Goal: Task Accomplishment & Management: Use online tool/utility

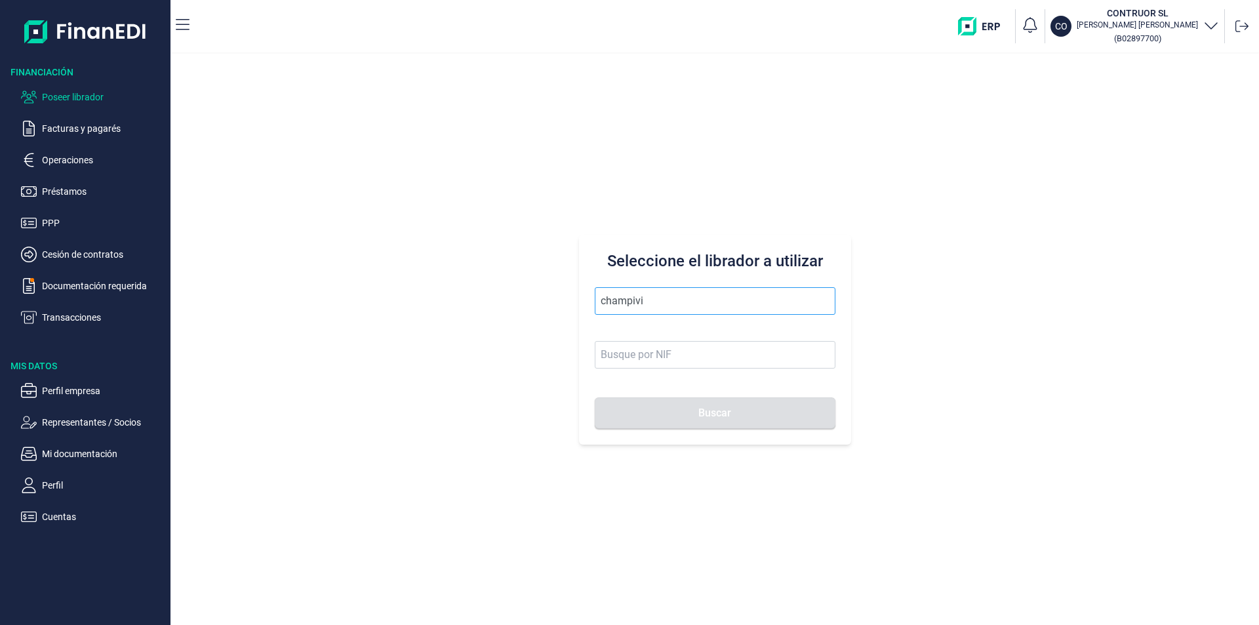
click at [680, 294] on input "champivi" at bounding box center [715, 301] width 241 height 28
drag, startPoint x: 680, startPoint y: 294, endPoint x: 555, endPoint y: 290, distance: 125.9
click at [555, 290] on div "Seleccione el librador a utilizar champivi Buscar" at bounding box center [714, 339] width 1088 height 571
click at [122, 282] on p "Documentación requerida" at bounding box center [103, 286] width 123 height 16
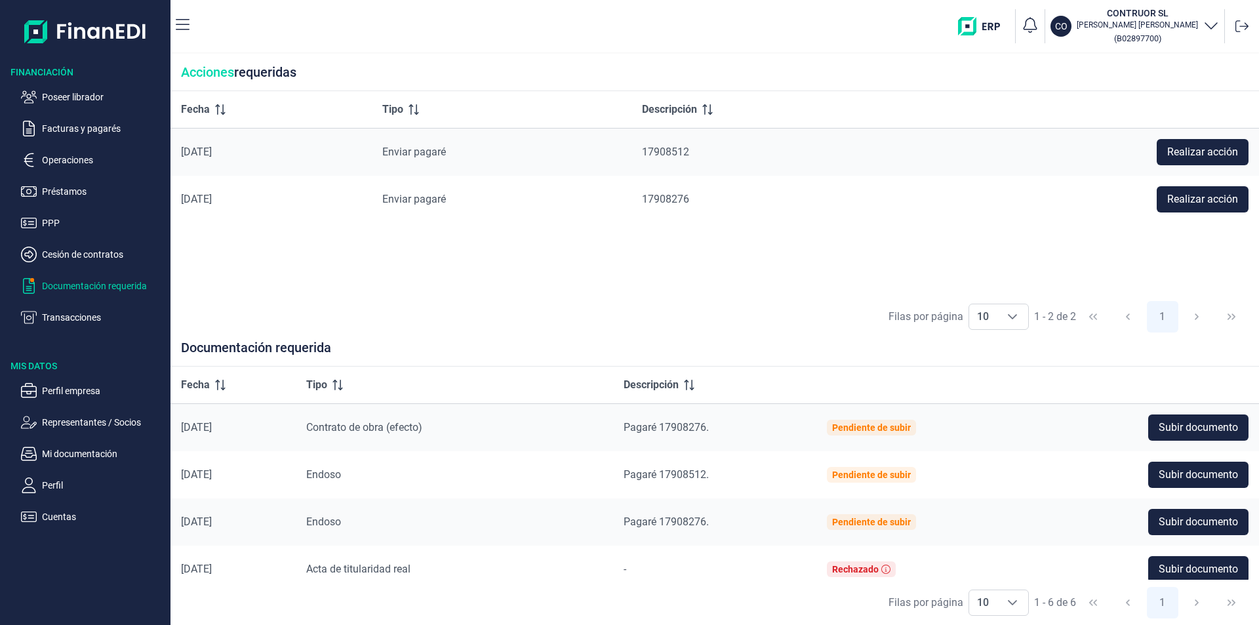
click at [77, 157] on p "Operaciones" at bounding box center [103, 160] width 123 height 16
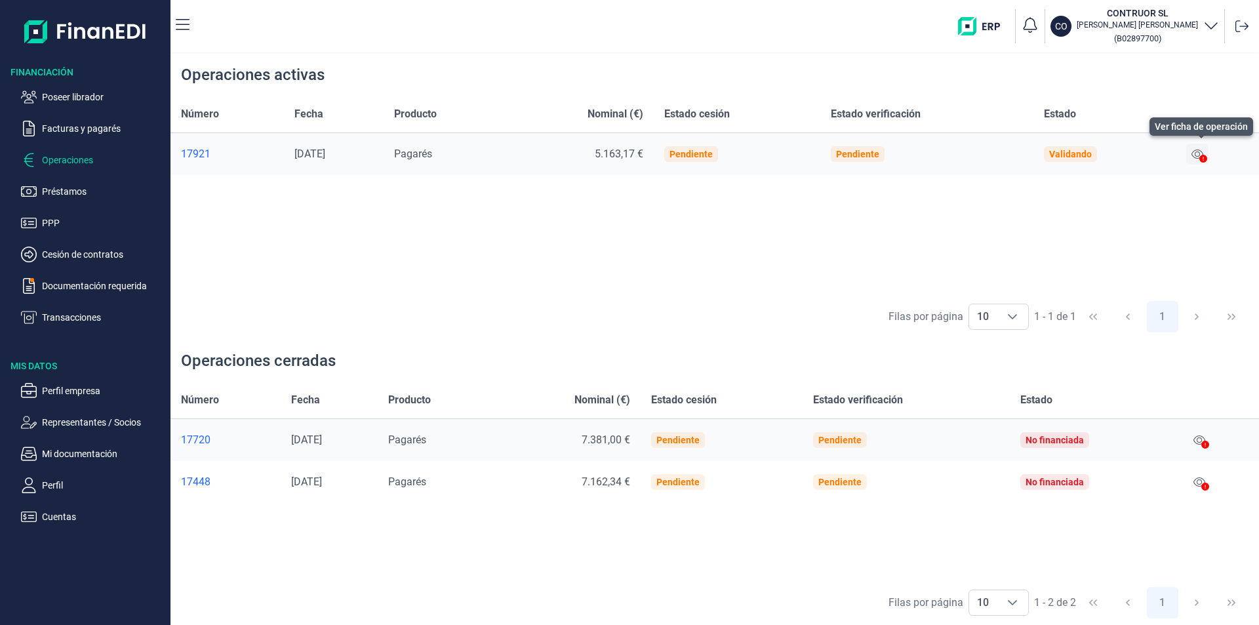
click at [1198, 154] on icon at bounding box center [1197, 153] width 12 height 9
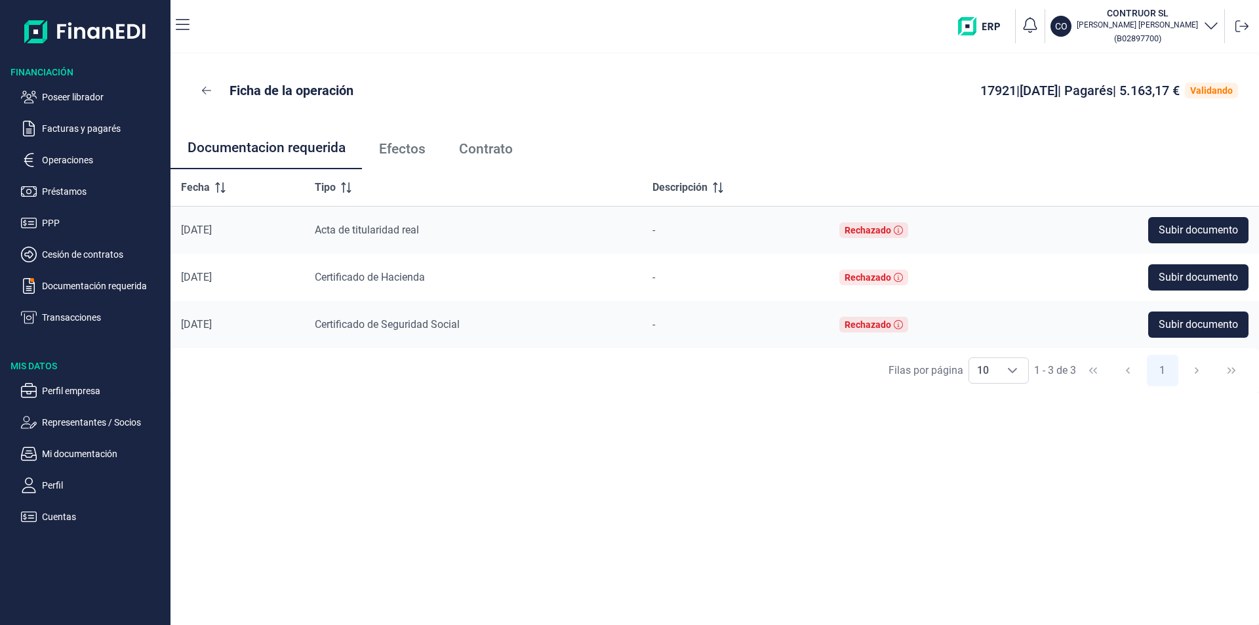
click at [419, 154] on span "Efectos" at bounding box center [402, 149] width 47 height 14
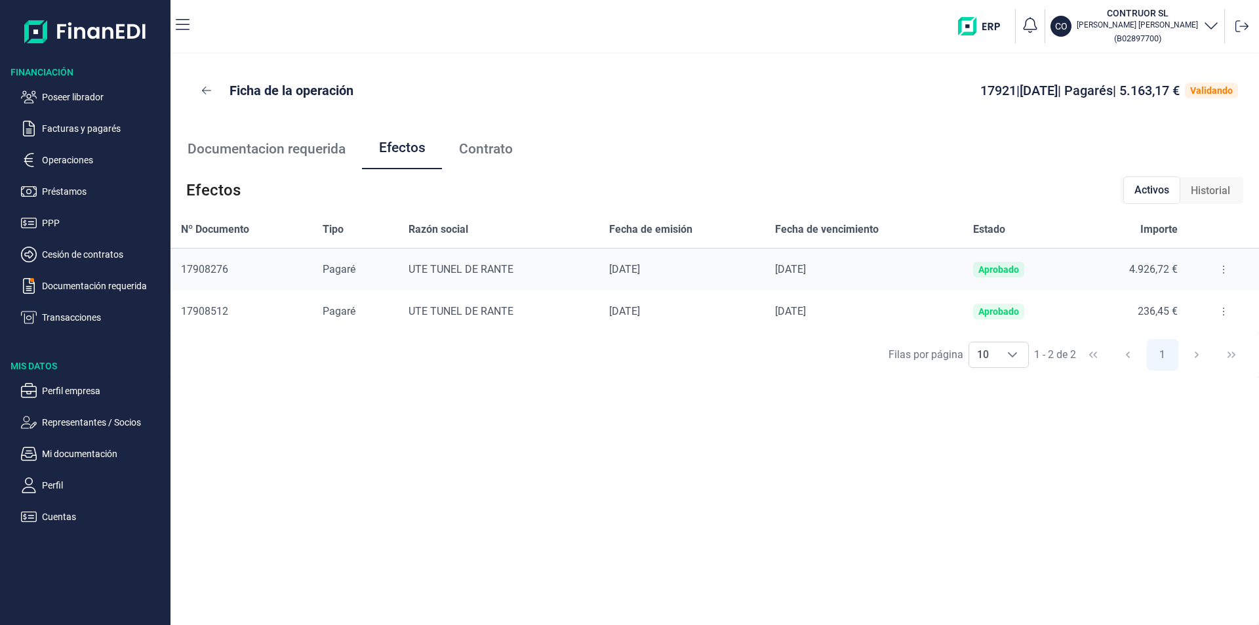
click at [1222, 268] on icon at bounding box center [1223, 269] width 3 height 10
click at [1177, 302] on span "Detalles efecto" at bounding box center [1180, 302] width 60 height 13
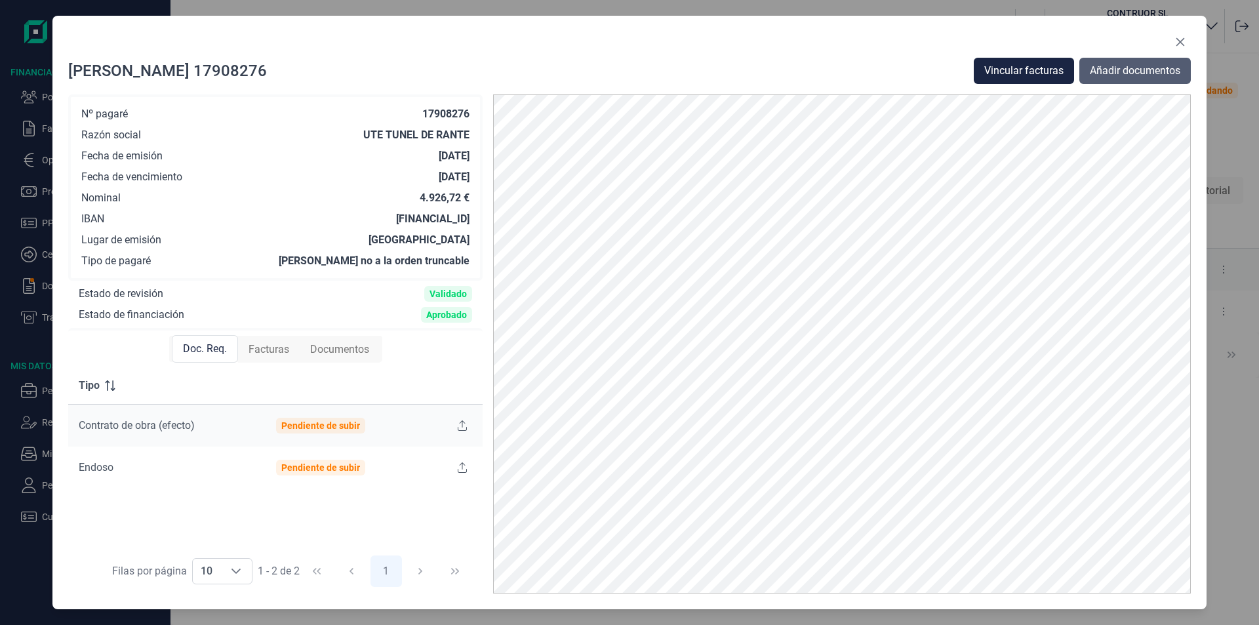
click at [1116, 73] on span "Añadir documentos" at bounding box center [1134, 71] width 90 height 16
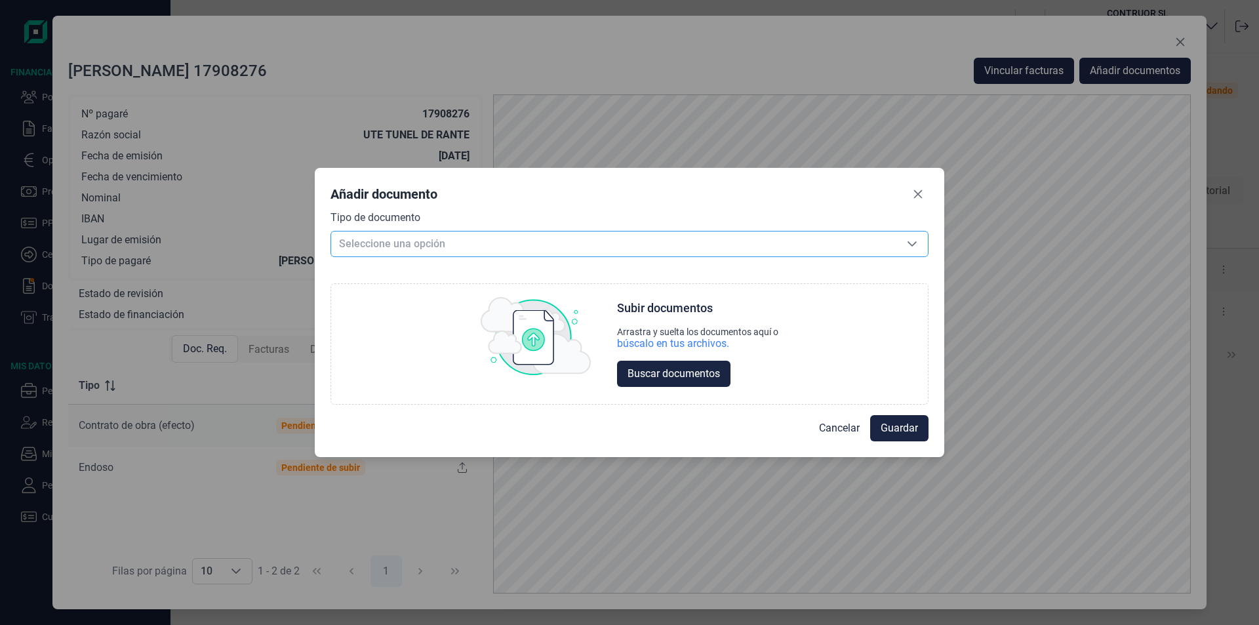
click at [385, 242] on span "Seleccione una opción" at bounding box center [613, 243] width 565 height 25
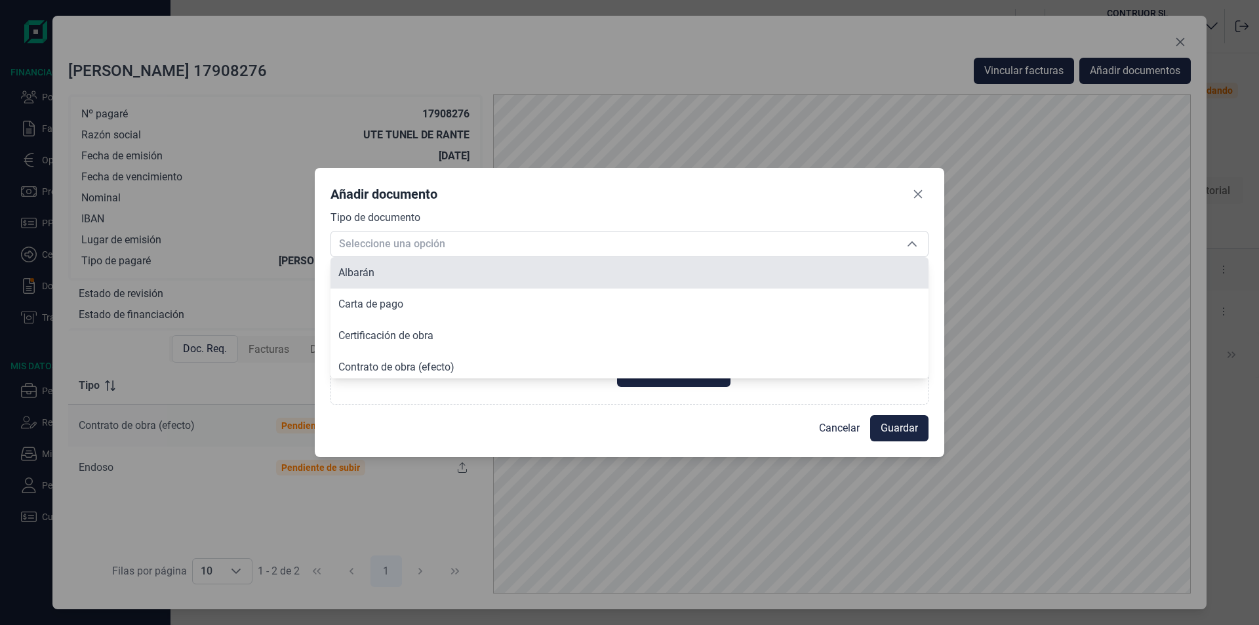
click at [375, 275] on li "Albarán" at bounding box center [629, 272] width 598 height 31
type input "Albarán"
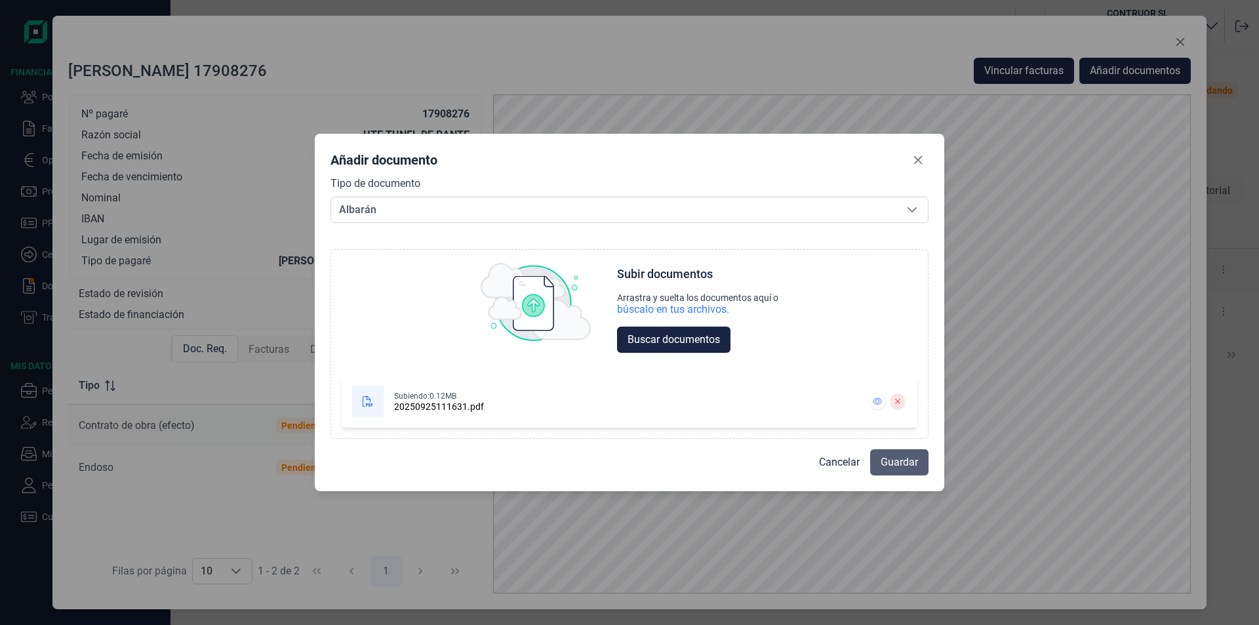
click at [895, 465] on span "Guardar" at bounding box center [898, 462] width 37 height 16
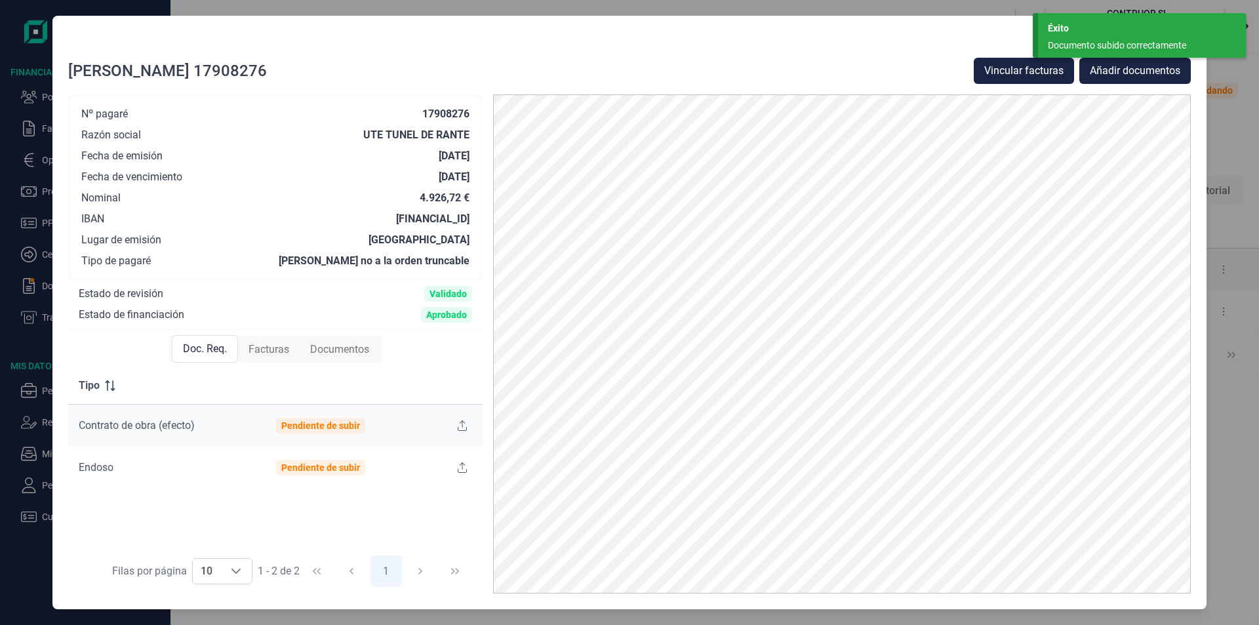
click at [971, 41] on div at bounding box center [629, 44] width 1122 height 26
click at [1071, 34] on div "Éxito" at bounding box center [1142, 29] width 188 height 14
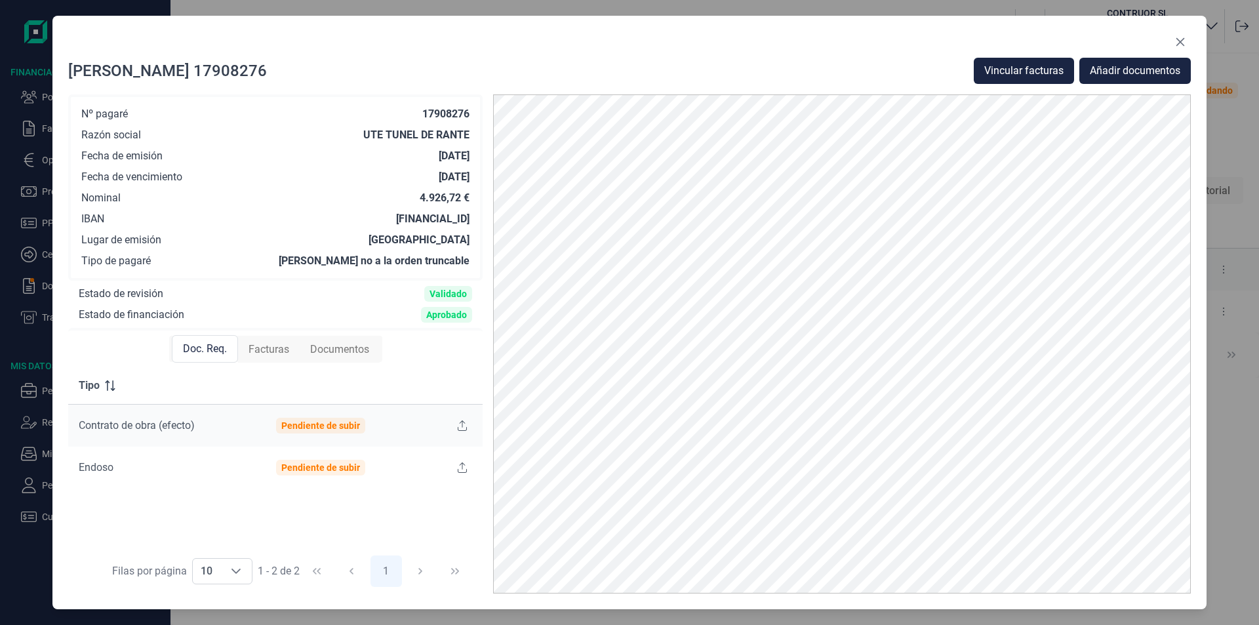
click at [961, 37] on div at bounding box center [629, 44] width 1122 height 26
click at [1183, 42] on icon "Close" at bounding box center [1180, 42] width 10 height 10
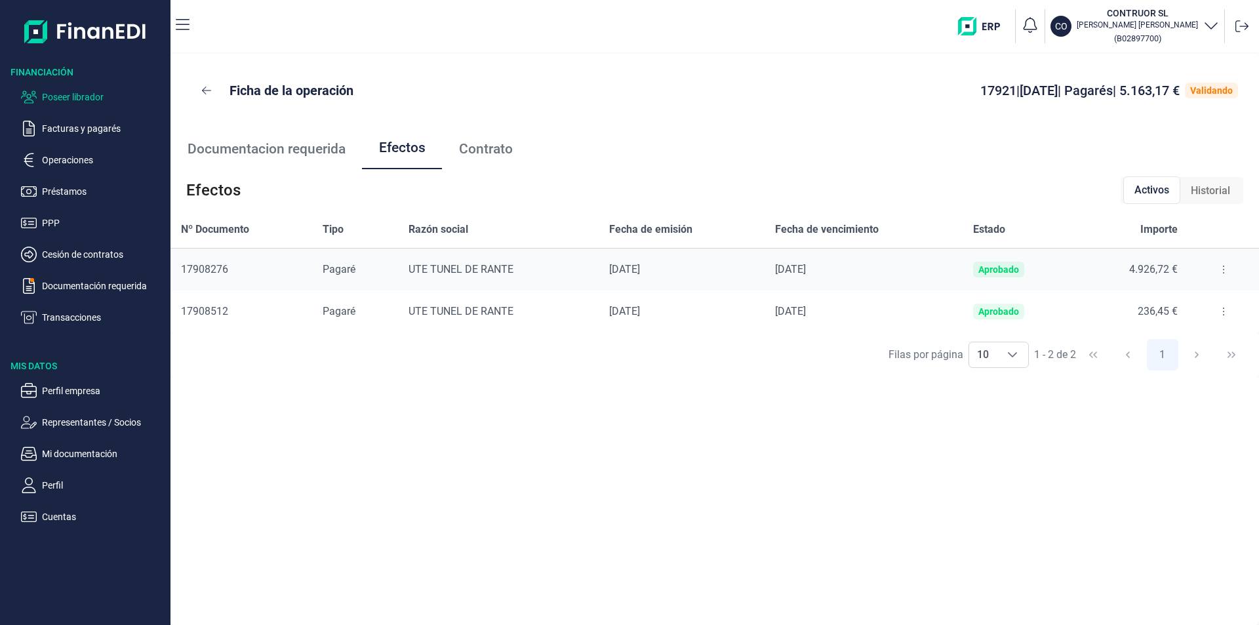
click at [81, 96] on p "Poseer librador" at bounding box center [103, 97] width 123 height 16
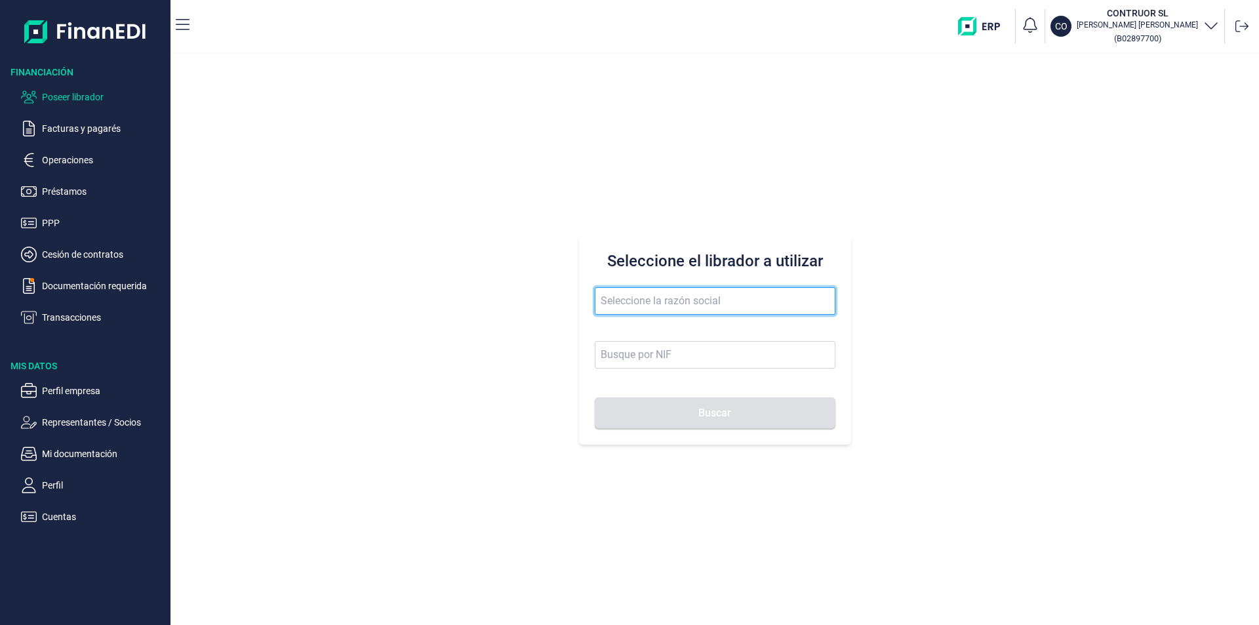
click at [618, 302] on input "text" at bounding box center [715, 301] width 241 height 28
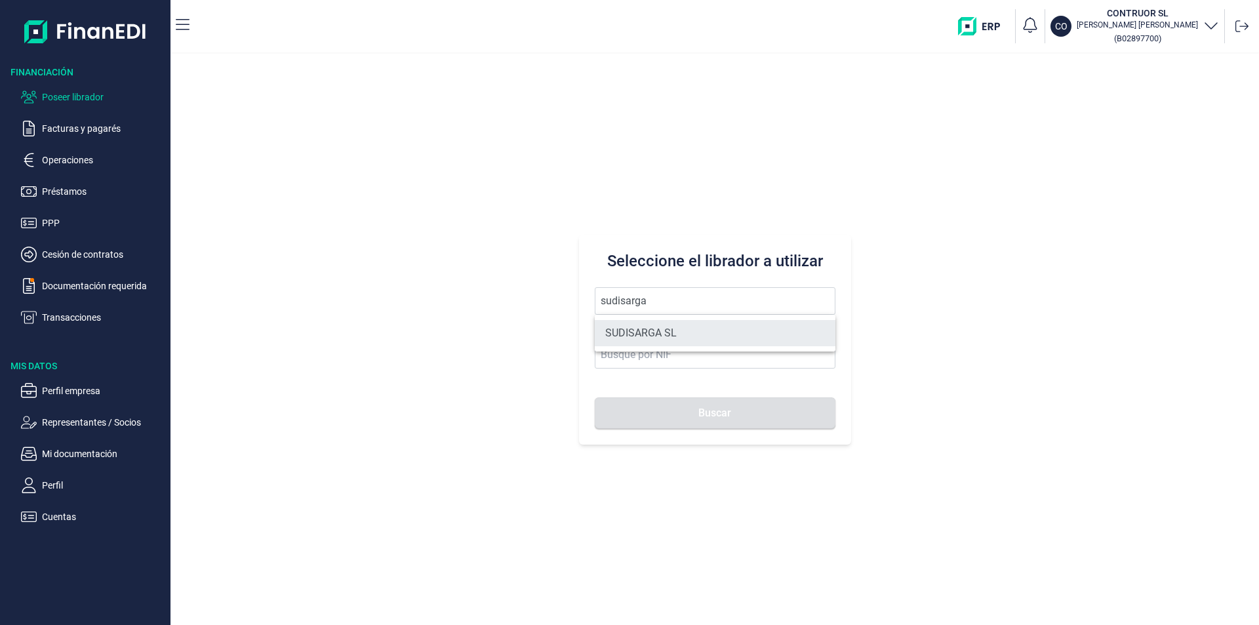
click at [631, 330] on li "SUDISARGA SL" at bounding box center [715, 333] width 241 height 26
type input "SUDISARGA SL"
type input "B75336842"
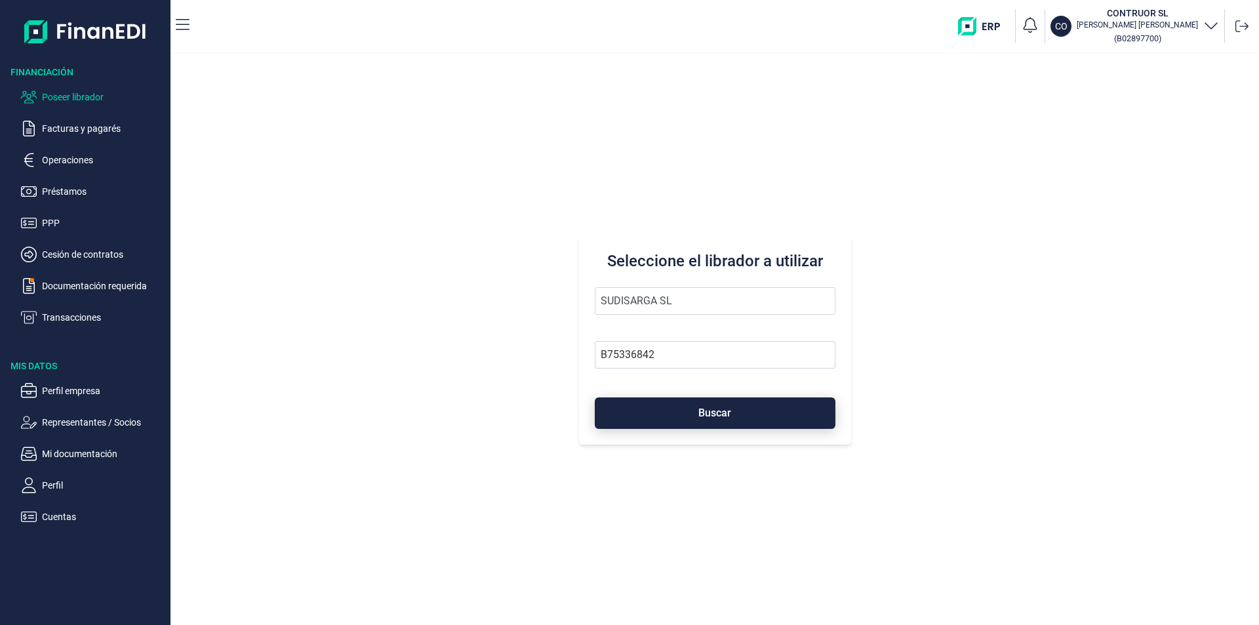
click at [677, 424] on button "Buscar" at bounding box center [715, 412] width 241 height 31
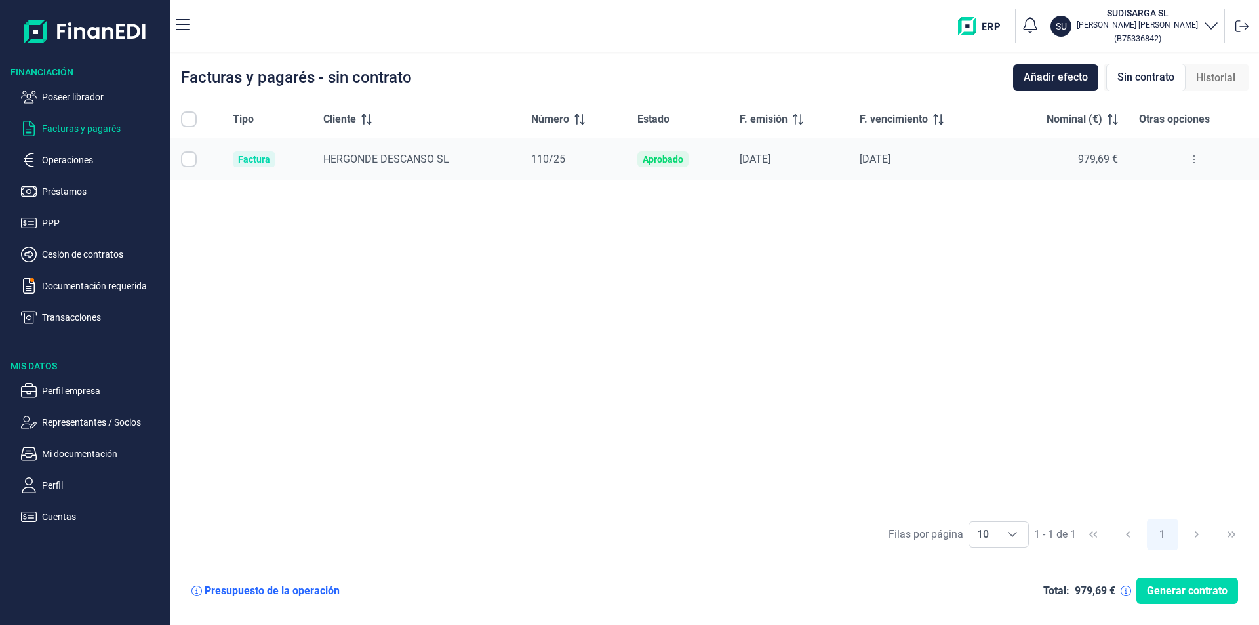
checkbox input "true"
click at [57, 162] on p "Operaciones" at bounding box center [103, 160] width 123 height 16
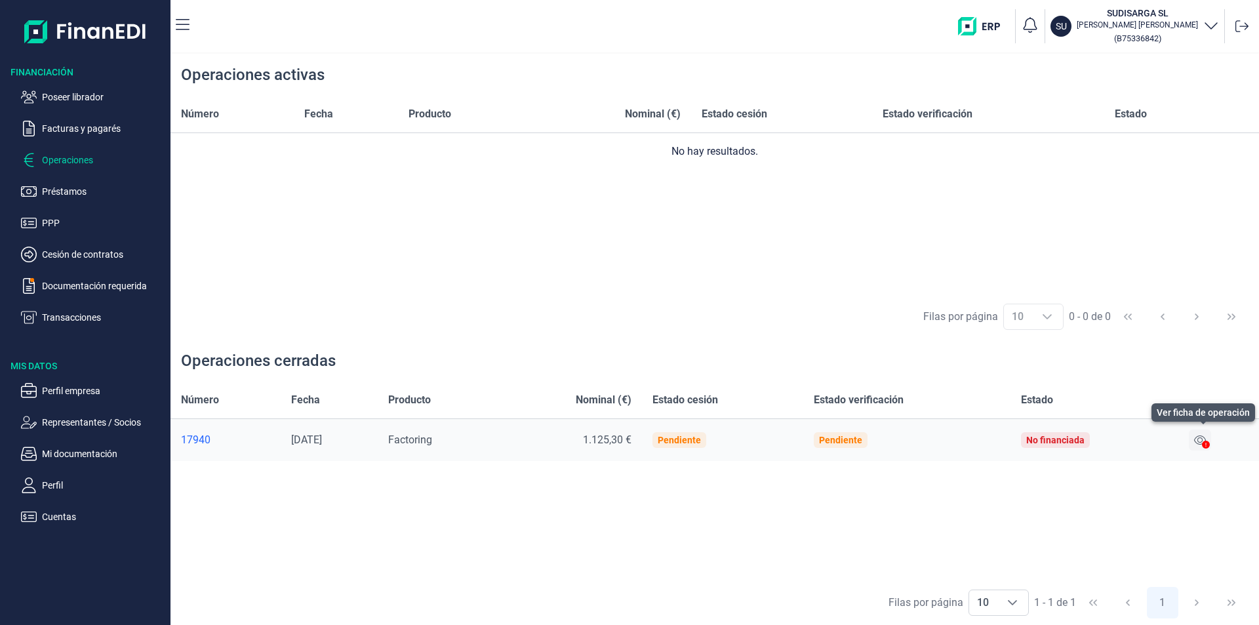
click at [1201, 438] on icon at bounding box center [1200, 439] width 12 height 9
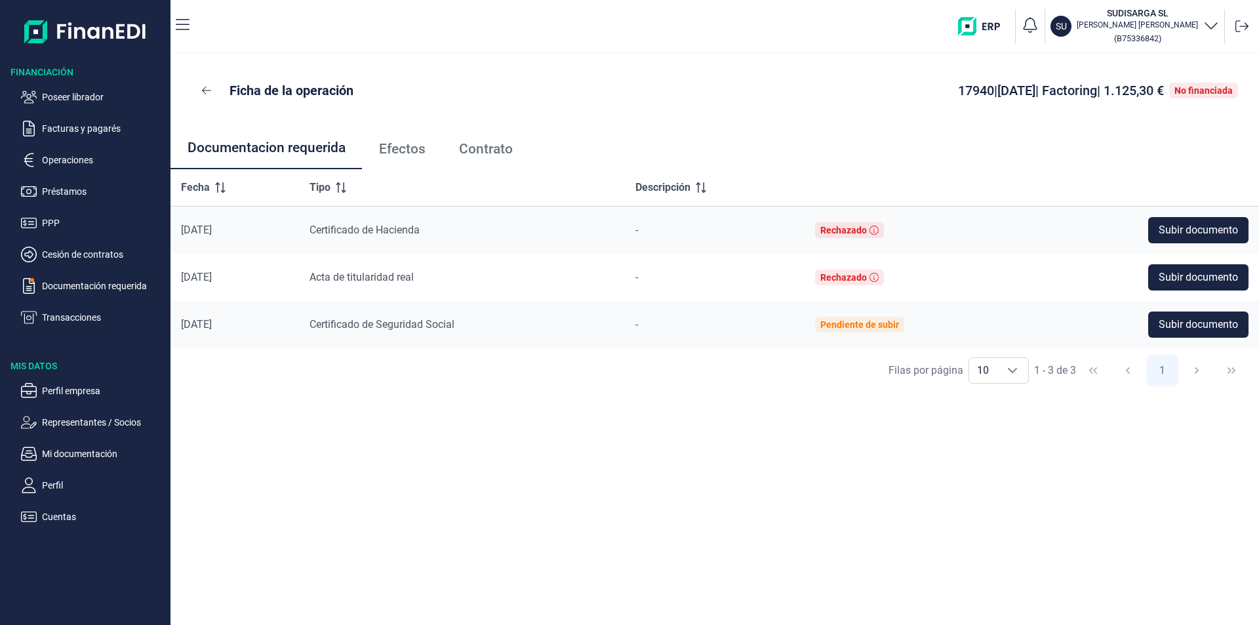
click at [423, 151] on span "Efectos" at bounding box center [402, 149] width 47 height 14
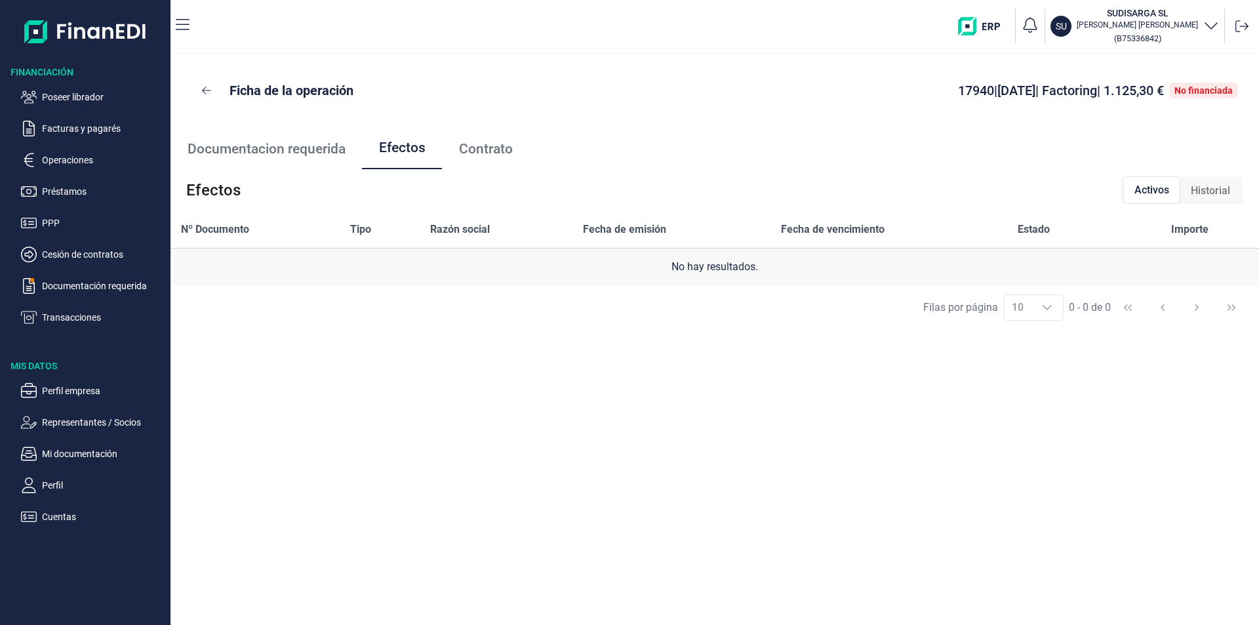
click at [1202, 186] on span "Historial" at bounding box center [1209, 191] width 39 height 16
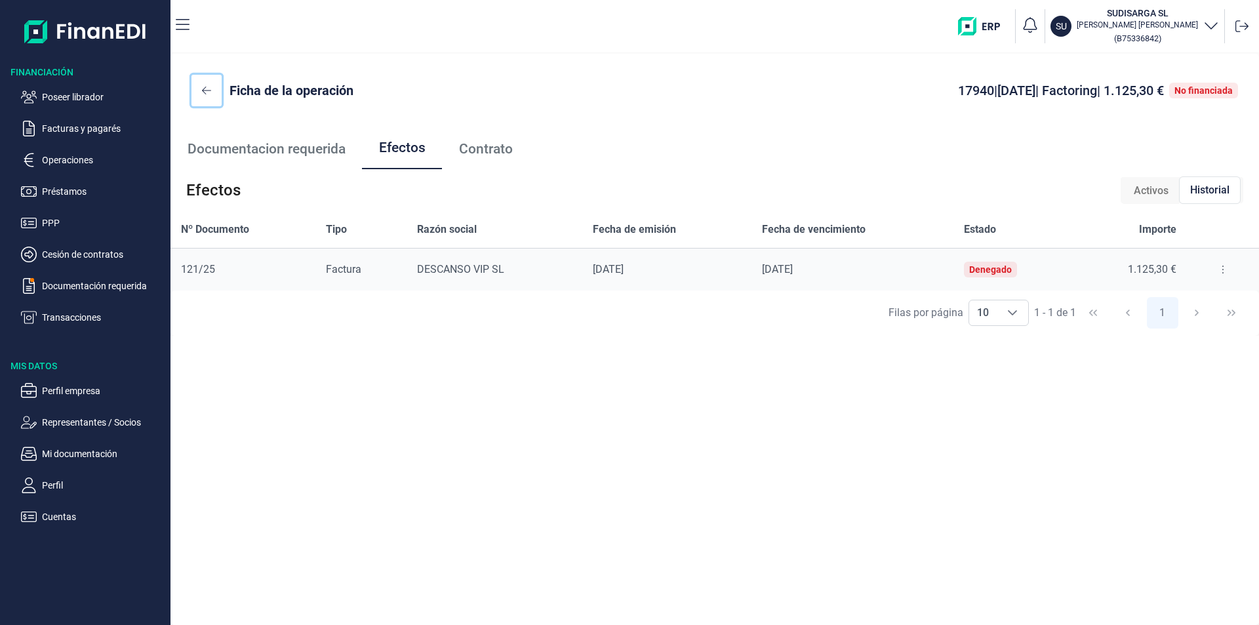
click at [206, 88] on icon at bounding box center [206, 90] width 9 height 10
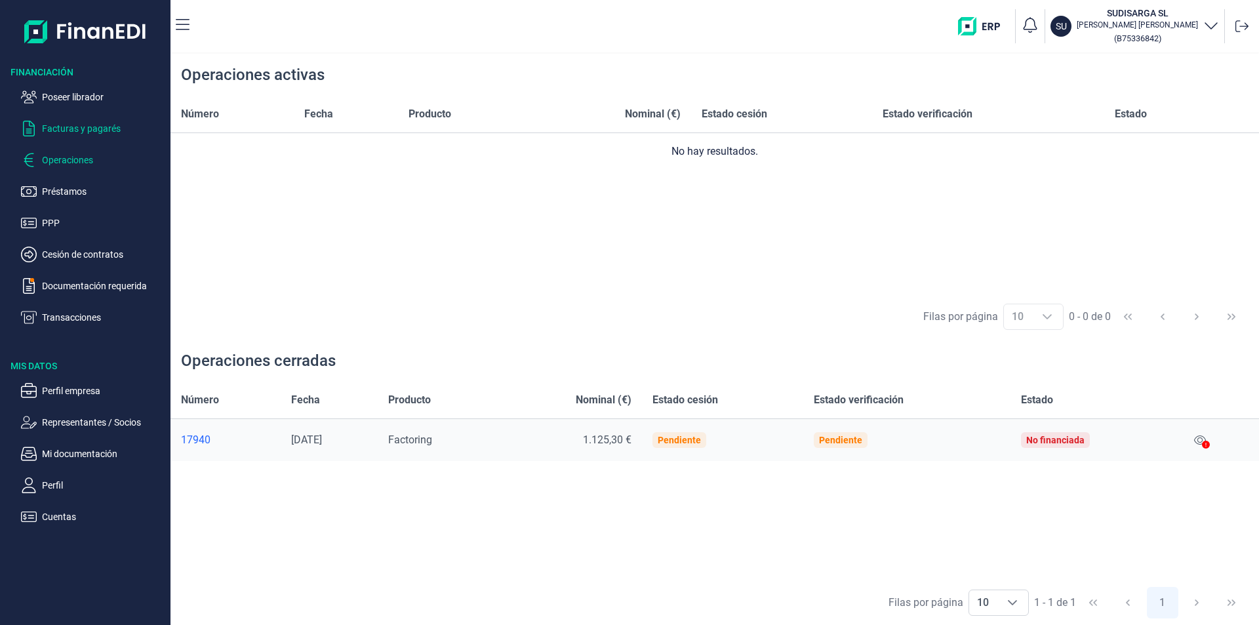
click at [73, 128] on p "Facturas y pagarés" at bounding box center [103, 129] width 123 height 16
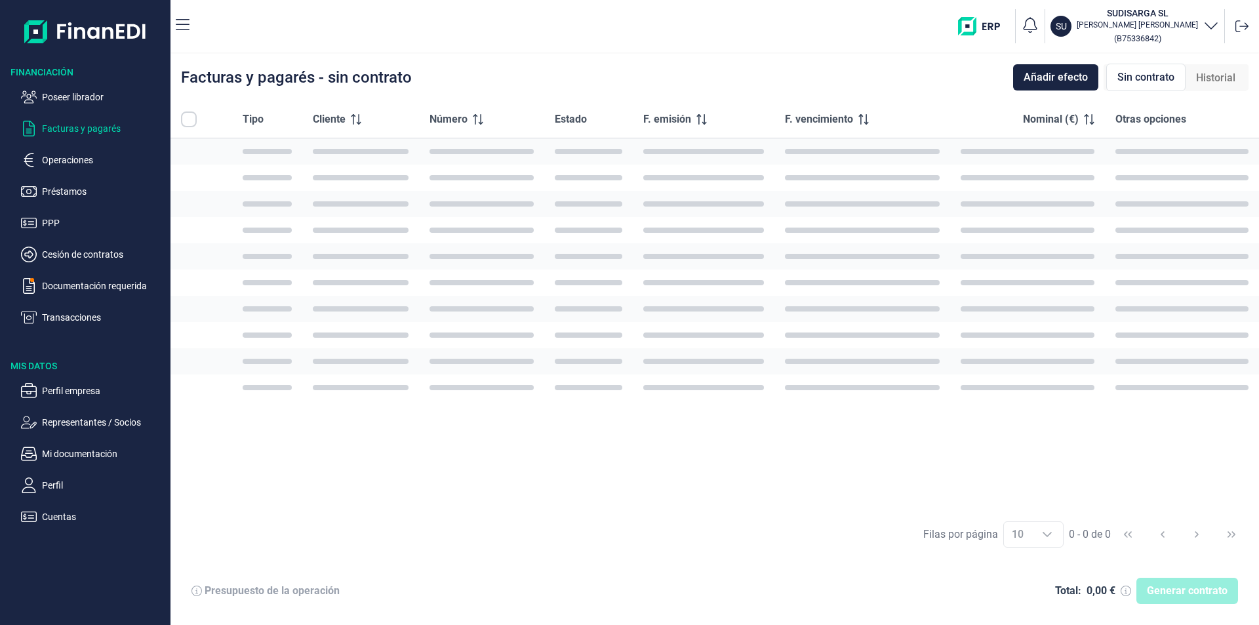
checkbox input "true"
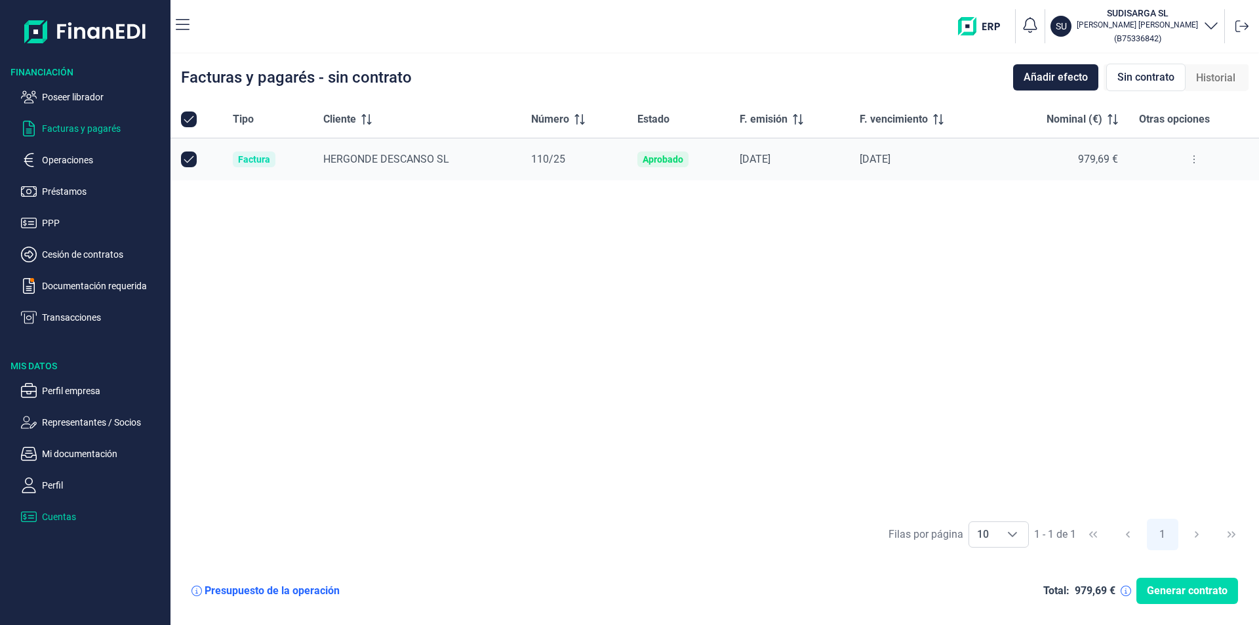
click at [71, 513] on p "Cuentas" at bounding box center [103, 517] width 123 height 16
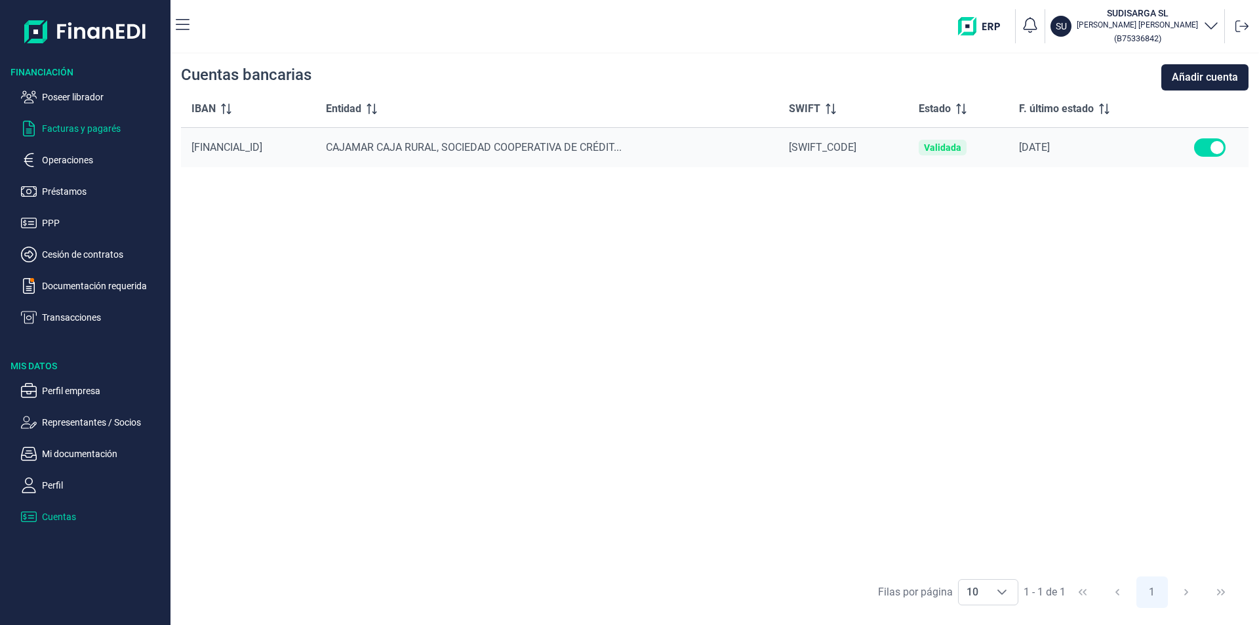
click at [72, 126] on p "Facturas y pagarés" at bounding box center [103, 129] width 123 height 16
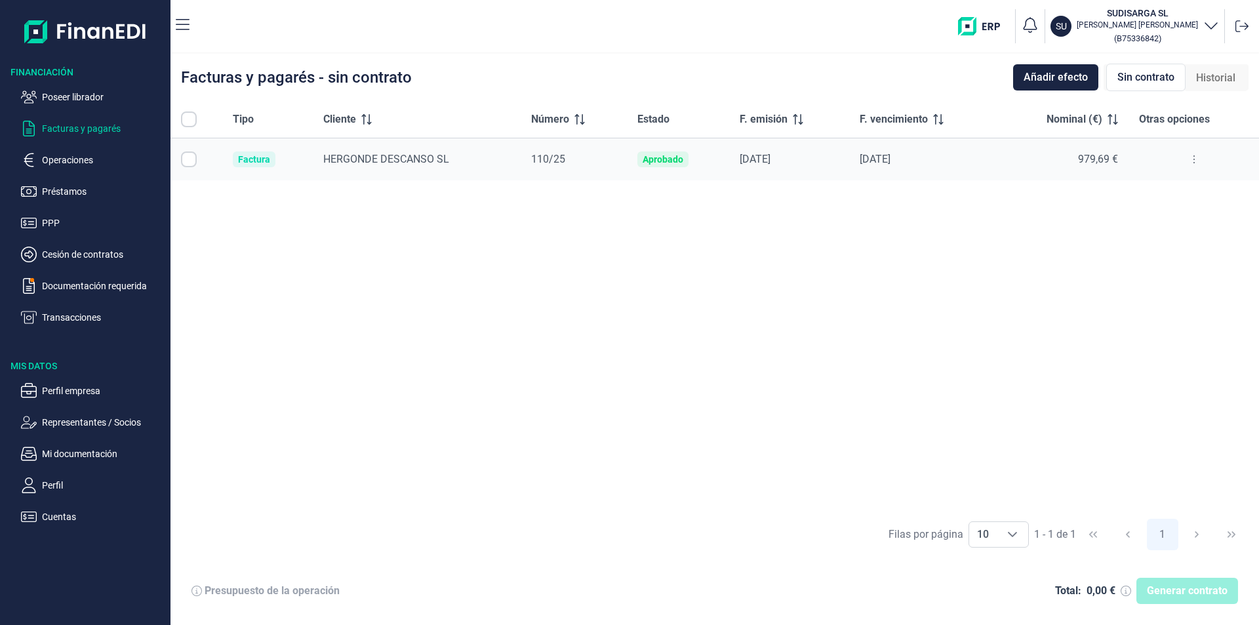
checkbox input "true"
click at [610, 270] on div "Tipo Cliente Número Estado F. emisión F. vencimiento Nominal (€) Otras opciones…" at bounding box center [714, 306] width 1088 height 410
